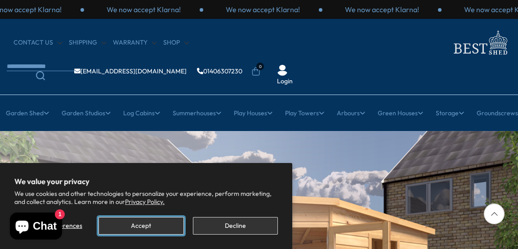
click at [148, 225] on button "Accept" at bounding box center [140, 226] width 85 height 18
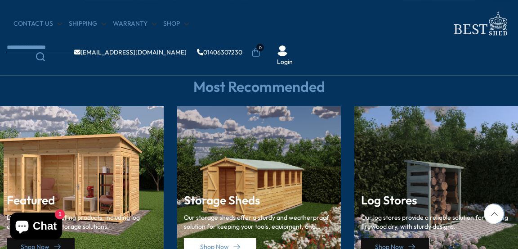
scroll to position [1186, 0]
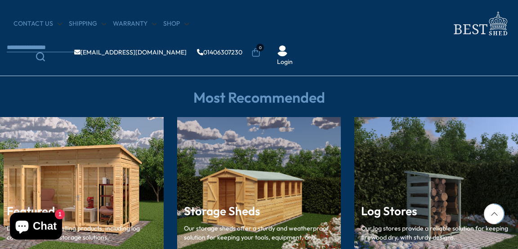
click at [174, 231] on main "Premium Garden Structures for Style and Functionality. Price Match Guarantee Di…" at bounding box center [259, 194] width 518 height 2653
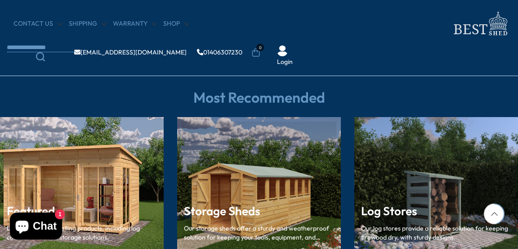
click at [213, 215] on h3 "Storage Sheds" at bounding box center [259, 210] width 150 height 13
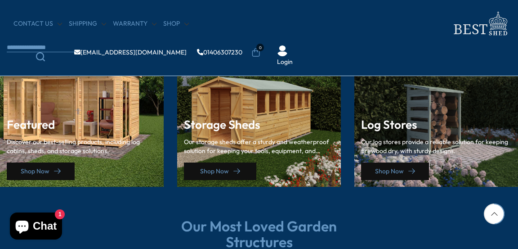
scroll to position [1275, 0]
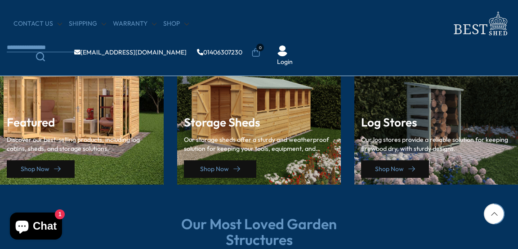
click at [216, 171] on link "Shop Now" at bounding box center [220, 169] width 72 height 18
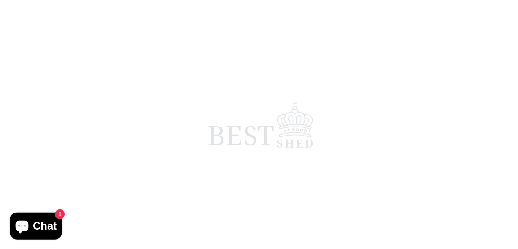
scroll to position [86, 0]
